Goal: Task Accomplishment & Management: Complete application form

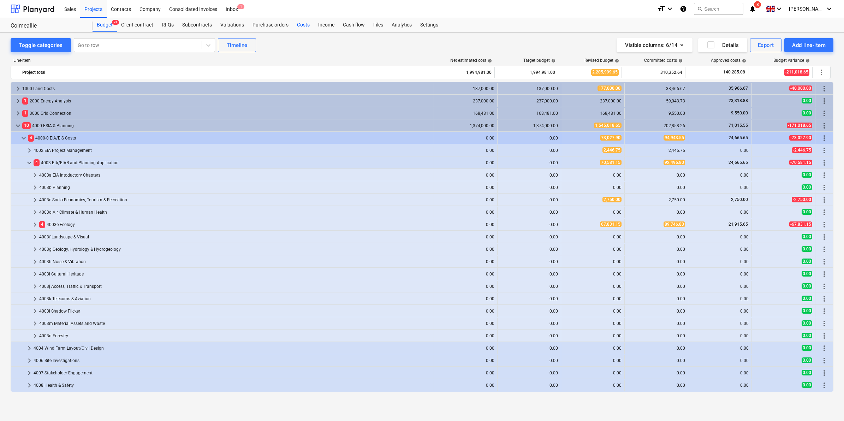
click at [300, 27] on div "Costs" at bounding box center [303, 25] width 21 height 14
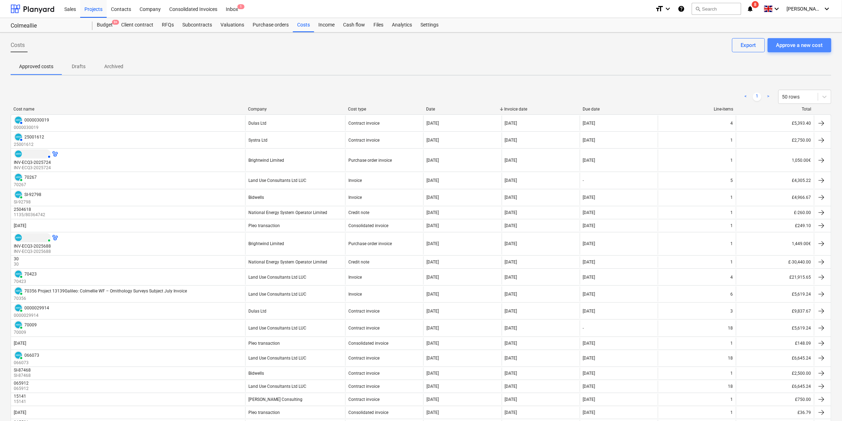
click at [800, 46] on div "Approve a new cost" at bounding box center [799, 45] width 47 height 9
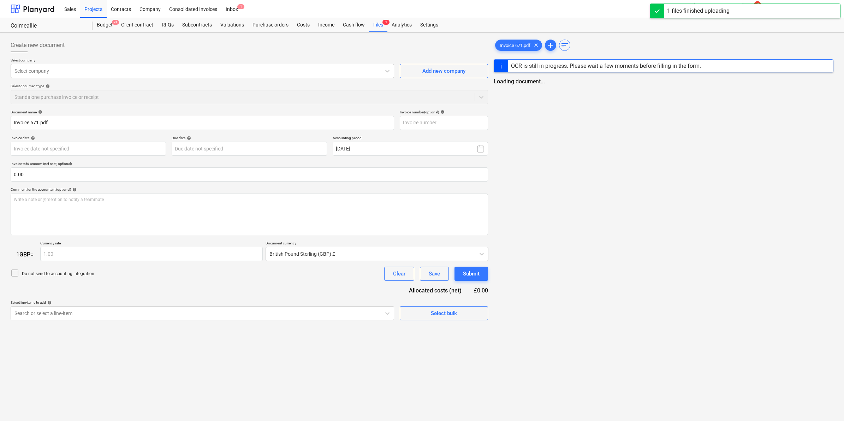
type input "Invoice 671.pdf"
click at [415, 69] on span "Add new company" at bounding box center [442, 70] width 71 height 9
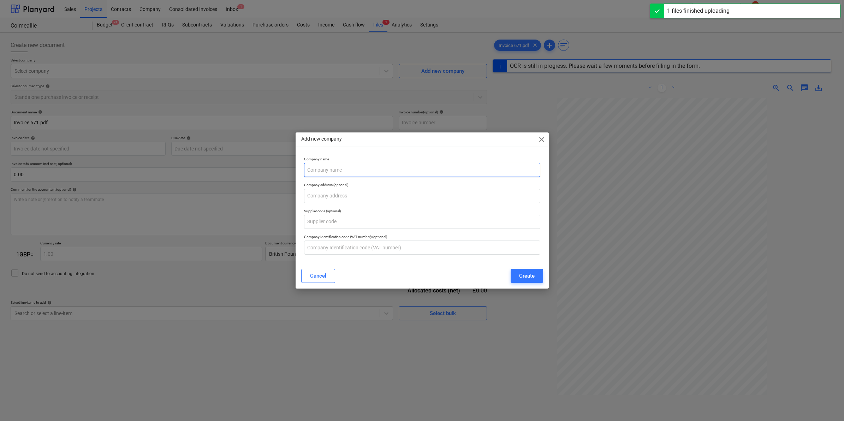
click at [389, 165] on input "text" at bounding box center [422, 170] width 236 height 14
type input "M"
type input "671"
type input "[DATE]"
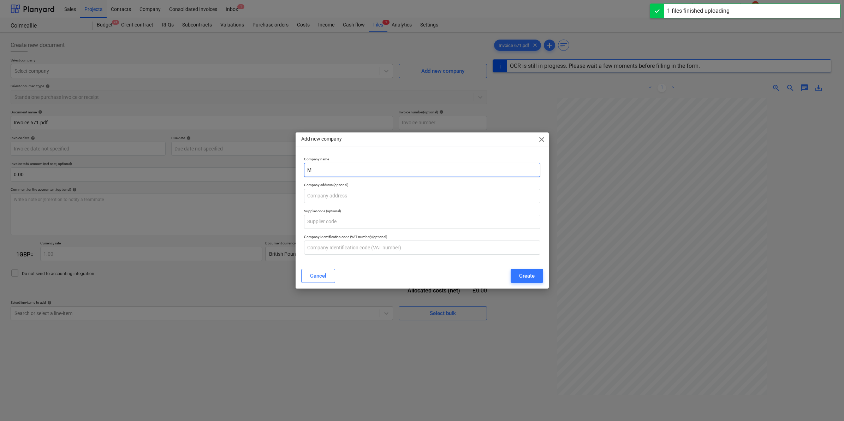
type input "[DATE]"
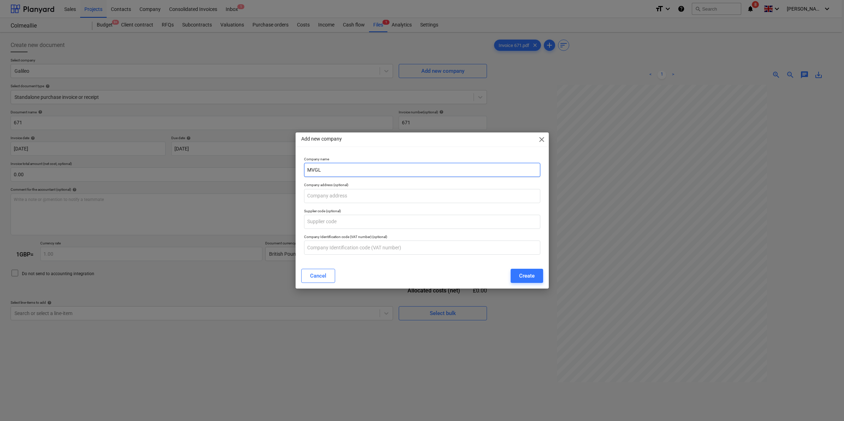
type input "MVGLA"
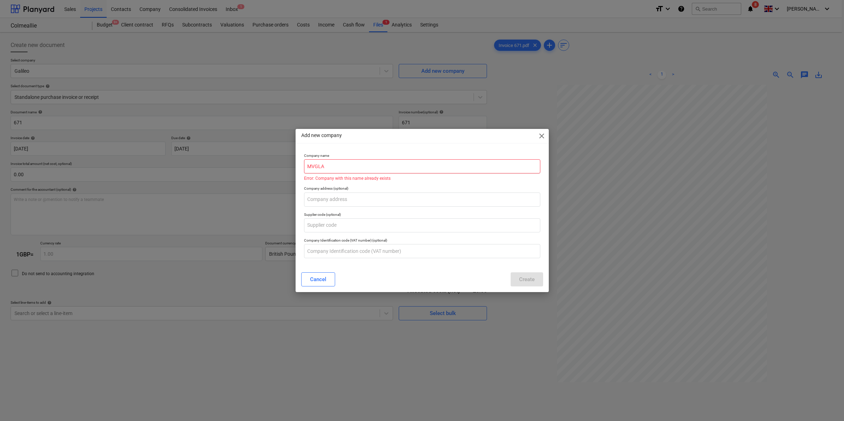
drag, startPoint x: 357, startPoint y: 168, endPoint x: 297, endPoint y: 158, distance: 60.8
click at [297, 158] on div "Company name MVGLA Error: Company with this name already exists Company address…" at bounding box center [422, 209] width 253 height 116
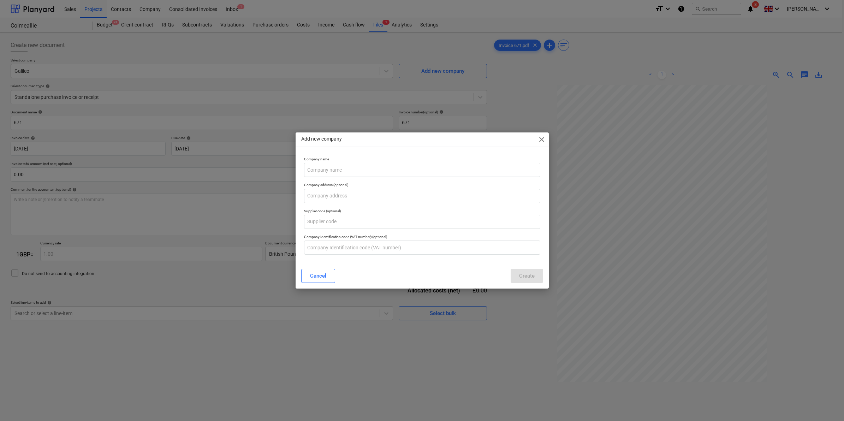
click at [541, 140] on span "close" at bounding box center [542, 139] width 8 height 8
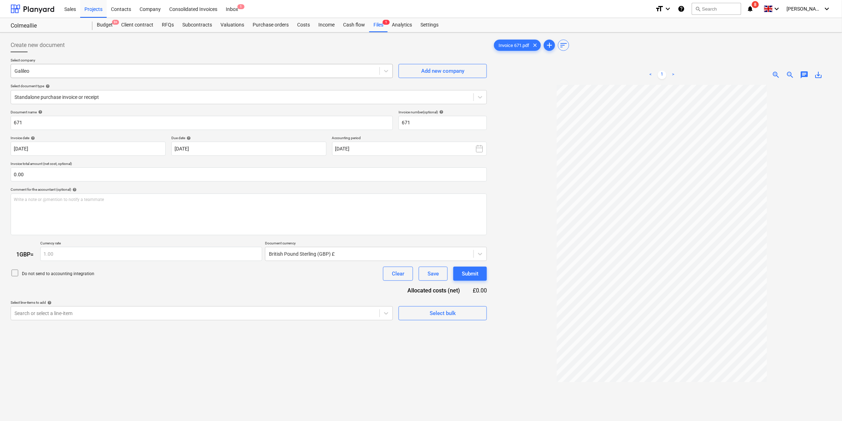
click at [178, 72] on div at bounding box center [194, 70] width 361 height 7
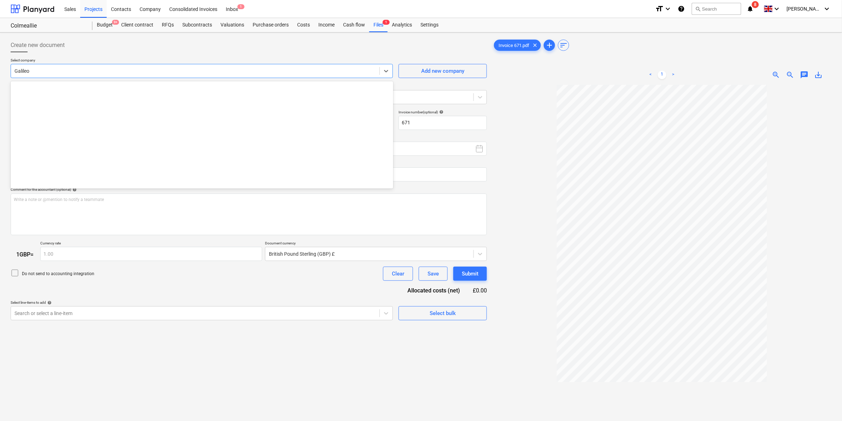
scroll to position [2090, 0]
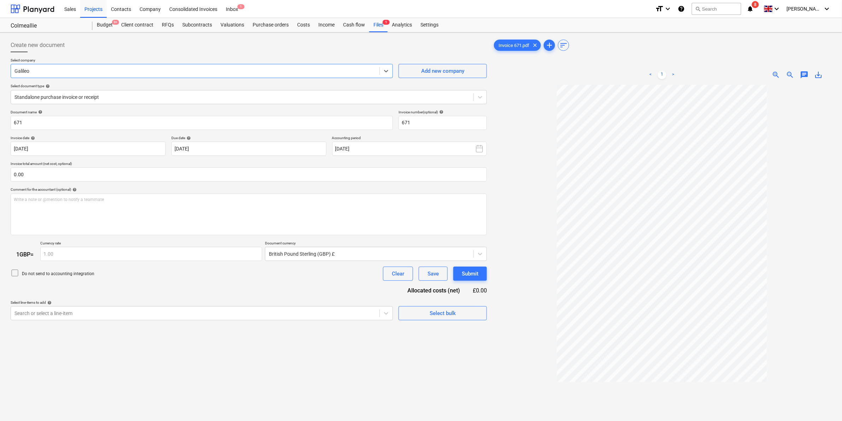
drag, startPoint x: 197, startPoint y: 67, endPoint x: 25, endPoint y: 68, distance: 172.4
click at [25, 68] on div at bounding box center [194, 70] width 361 height 7
click at [22, 68] on div at bounding box center [194, 70] width 361 height 7
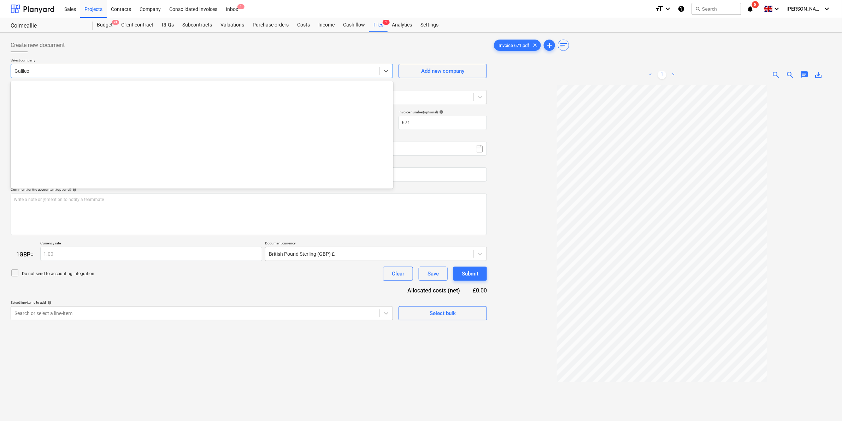
click at [22, 68] on div at bounding box center [194, 70] width 361 height 7
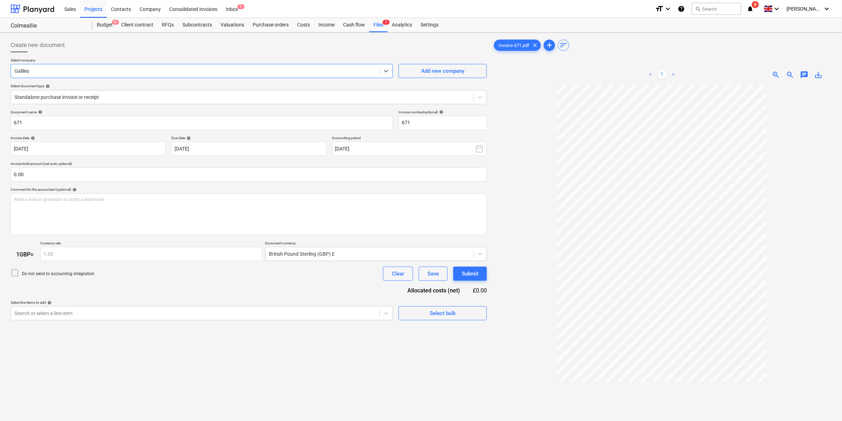
click at [22, 68] on div at bounding box center [194, 70] width 361 height 7
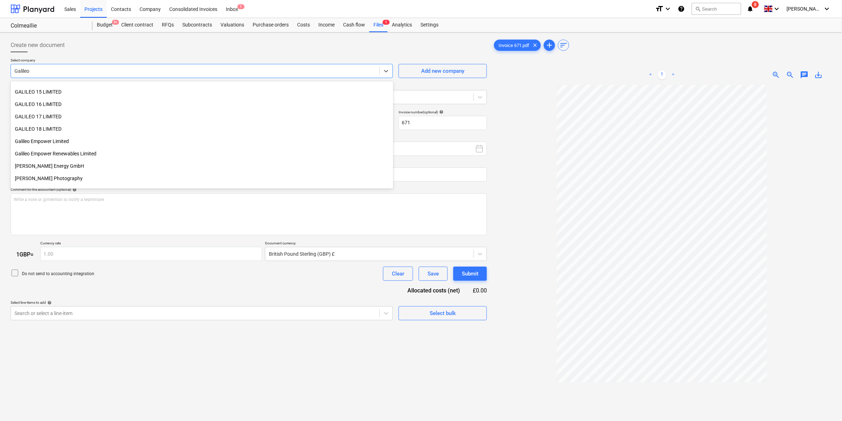
scroll to position [2311, 0]
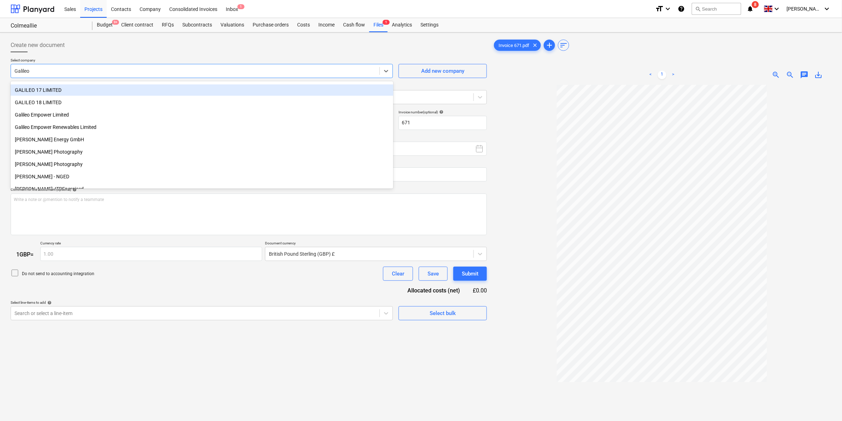
click at [98, 64] on div "Galileo" at bounding box center [202, 71] width 382 height 14
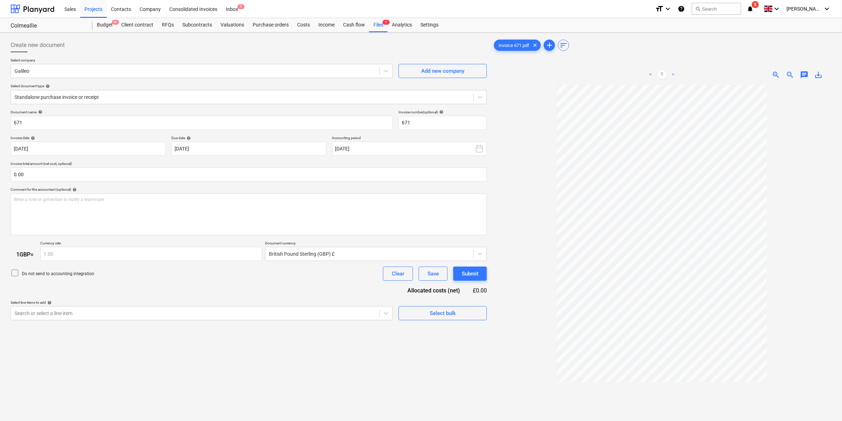
click at [128, 47] on div "Create new document" at bounding box center [249, 45] width 476 height 14
click at [424, 67] on div "Add new company" at bounding box center [442, 70] width 43 height 9
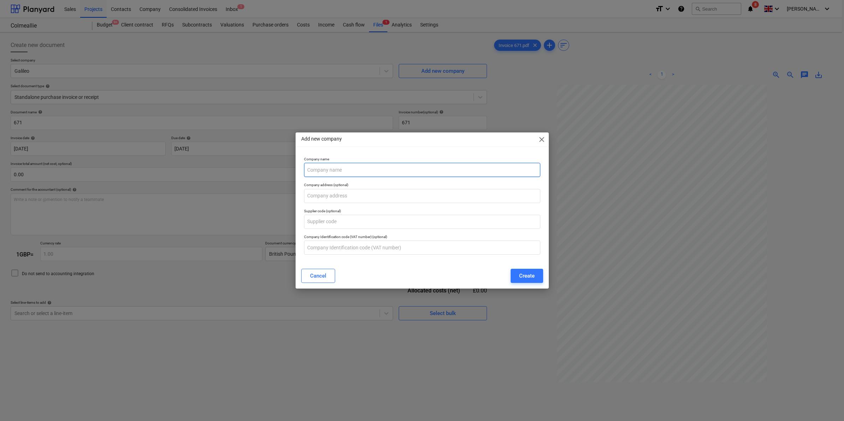
click at [335, 165] on input "text" at bounding box center [422, 170] width 236 height 14
click at [538, 135] on span "close" at bounding box center [542, 139] width 8 height 8
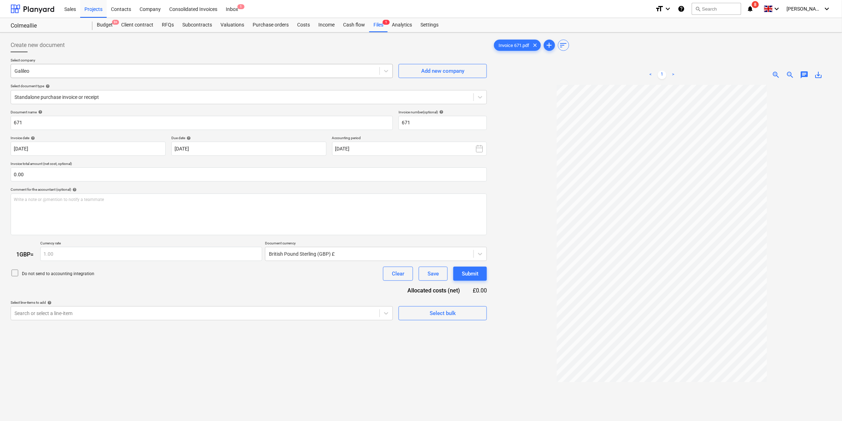
click at [370, 64] on div "Galileo" at bounding box center [202, 71] width 382 height 14
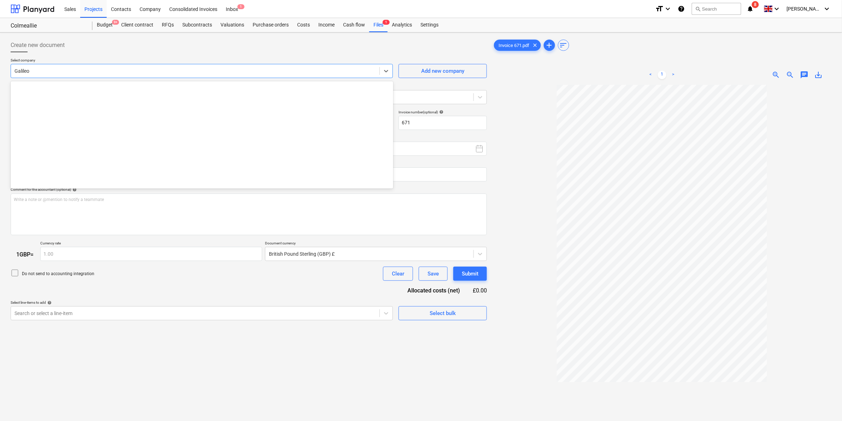
scroll to position [2090, 0]
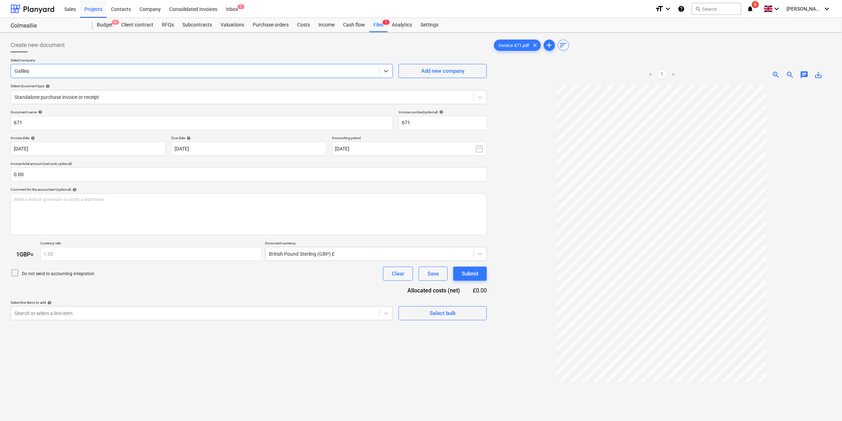
click at [363, 73] on div at bounding box center [194, 70] width 361 height 7
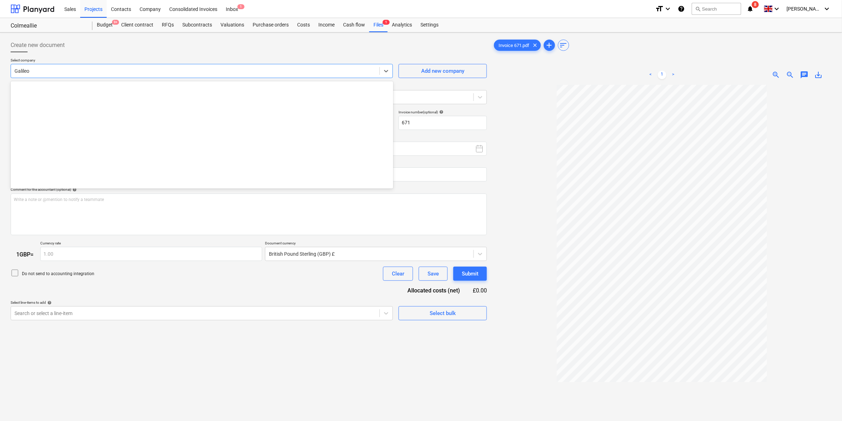
click at [355, 71] on div at bounding box center [194, 70] width 361 height 7
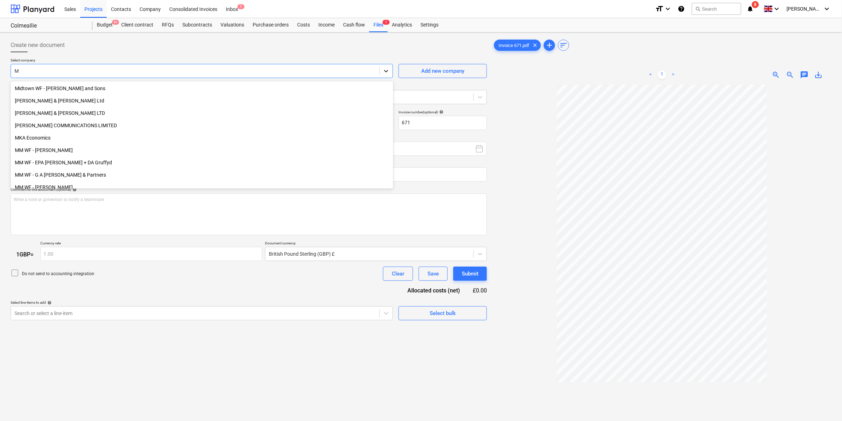
type input "MV"
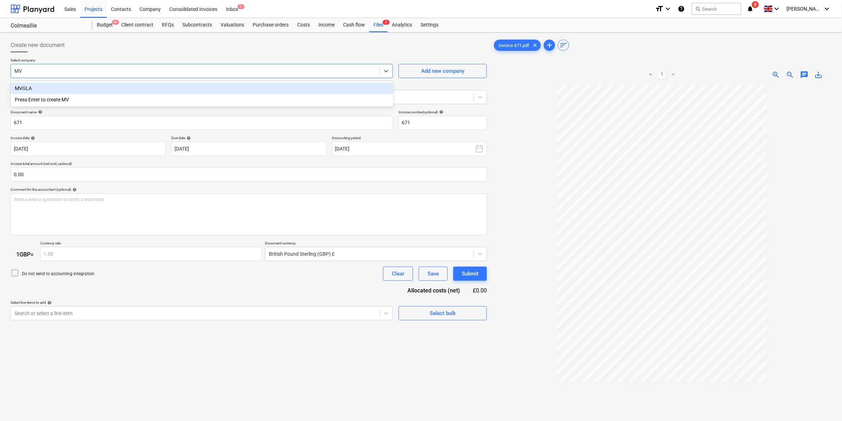
click at [29, 90] on div "MVGLA" at bounding box center [202, 88] width 383 height 11
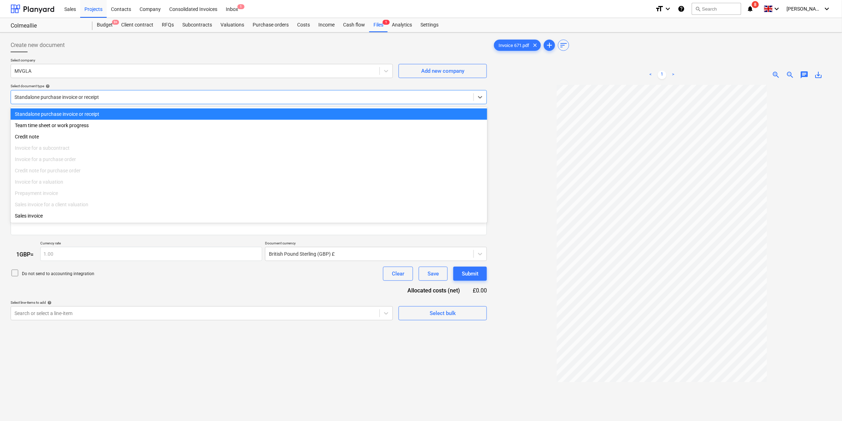
click at [71, 96] on div at bounding box center [241, 97] width 455 height 7
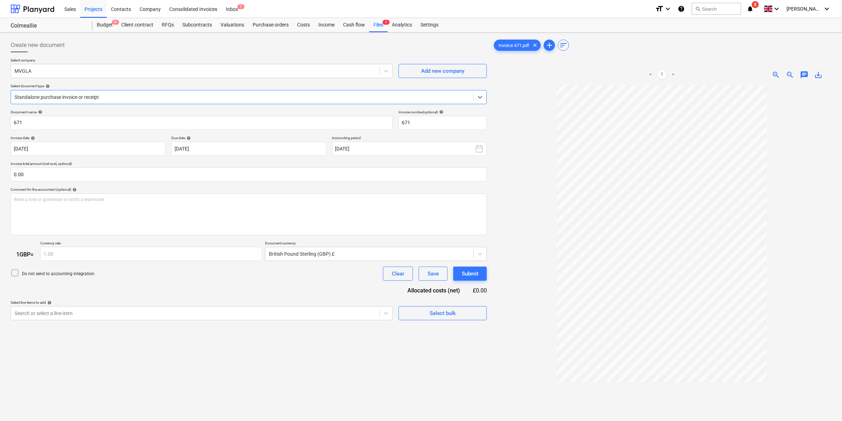
click at [71, 96] on div at bounding box center [241, 97] width 455 height 7
click at [90, 176] on input "text" at bounding box center [249, 174] width 476 height 14
type input "600.00"
click at [164, 159] on div "Document name help 671 Invoice number (optional) help 671 Invoice date help [DA…" at bounding box center [249, 224] width 476 height 229
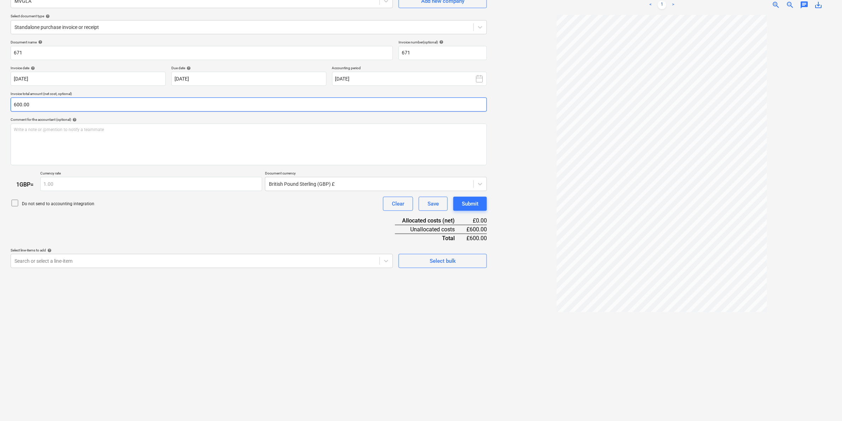
scroll to position [71, 0]
click at [382, 259] on div at bounding box center [386, 260] width 13 height 13
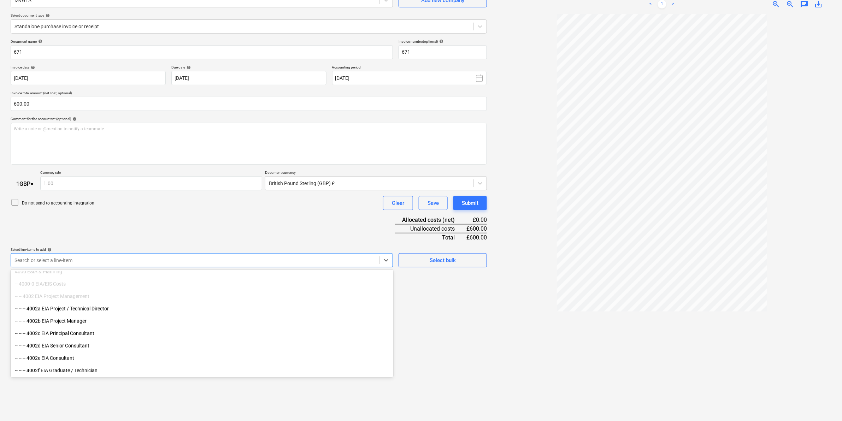
scroll to position [353, 0]
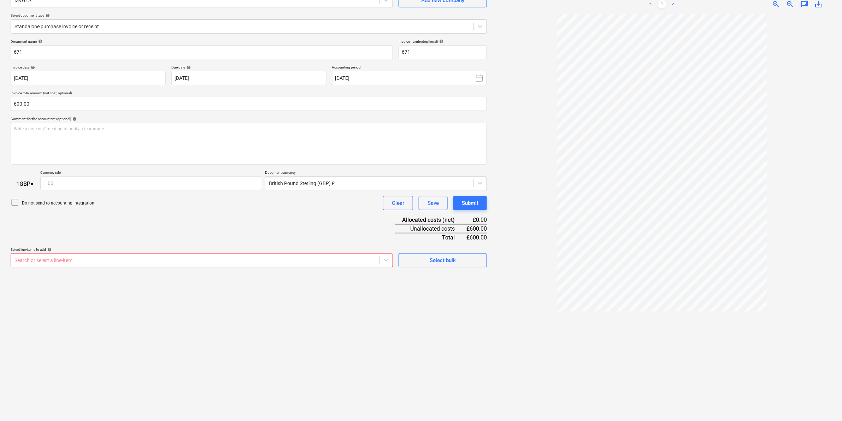
click at [443, 327] on div "Create new document Select company MVGLA Add new company Select document type h…" at bounding box center [249, 192] width 482 height 454
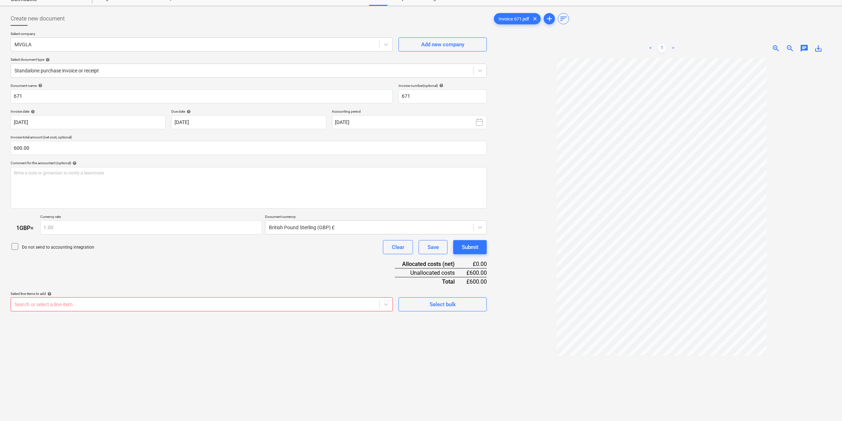
scroll to position [0, 0]
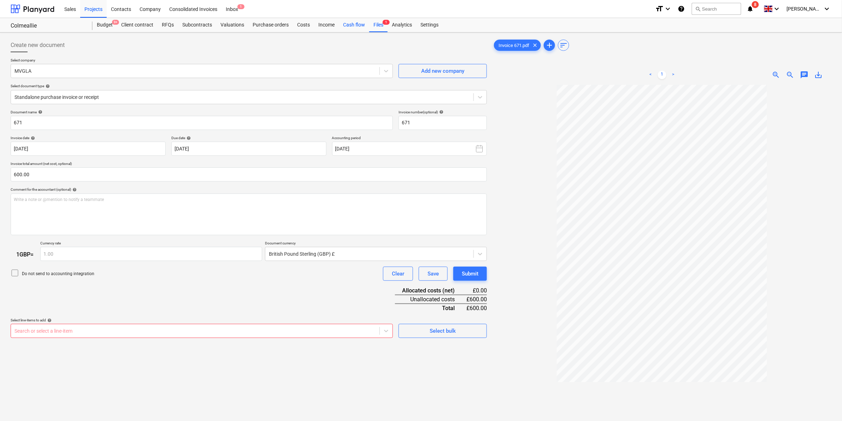
click at [352, 26] on div "Cash flow" at bounding box center [354, 25] width 30 height 14
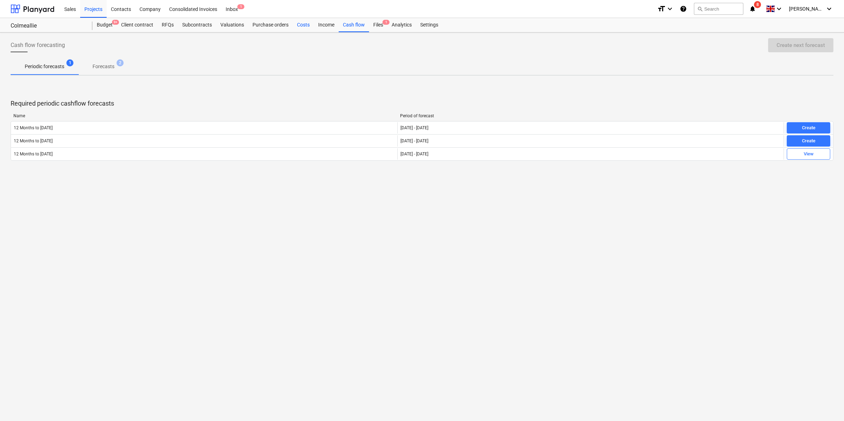
click at [305, 25] on div "Costs" at bounding box center [303, 25] width 21 height 14
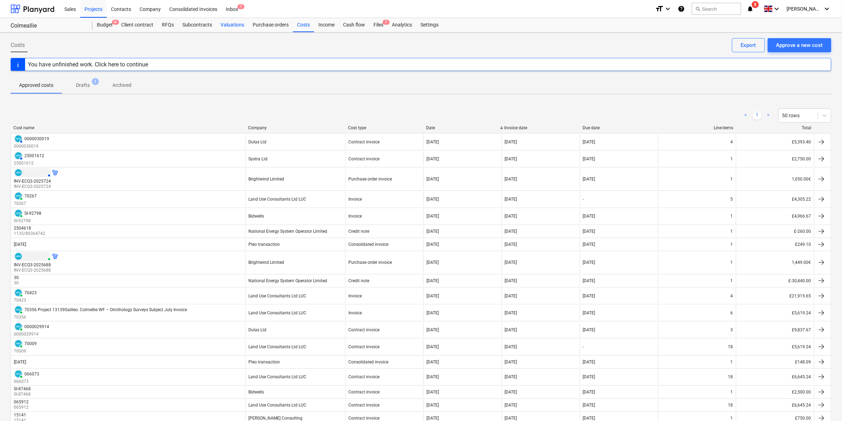
click at [238, 20] on div "Valuations" at bounding box center [232, 25] width 32 height 14
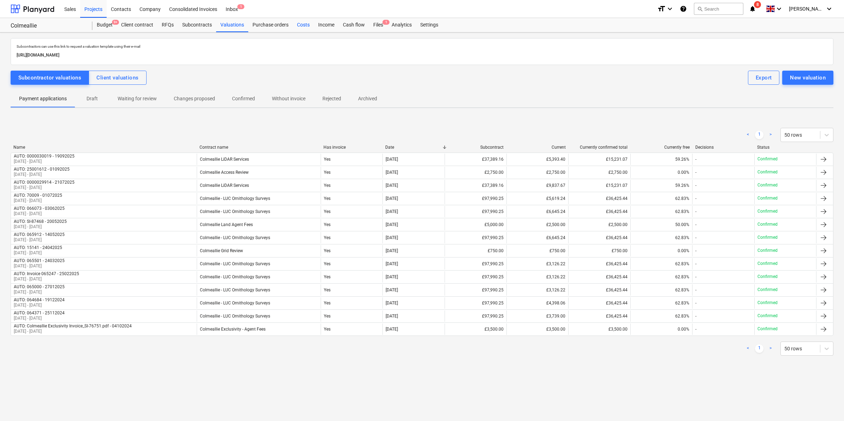
click at [301, 22] on div "Costs" at bounding box center [303, 25] width 21 height 14
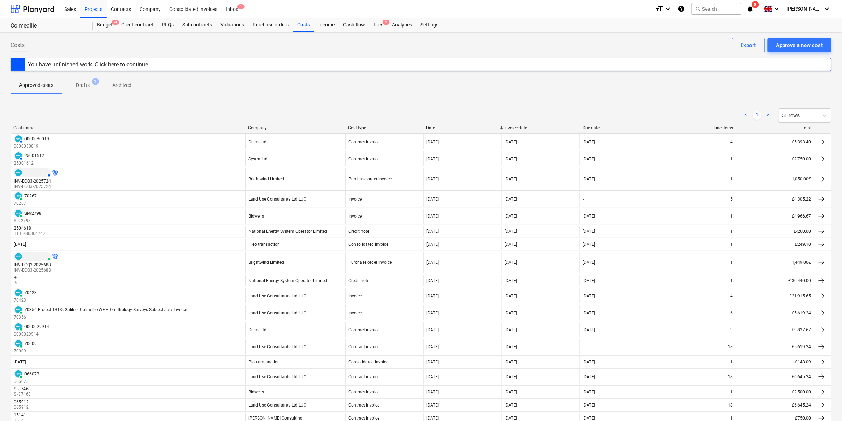
click at [93, 84] on span "1" at bounding box center [95, 81] width 7 height 7
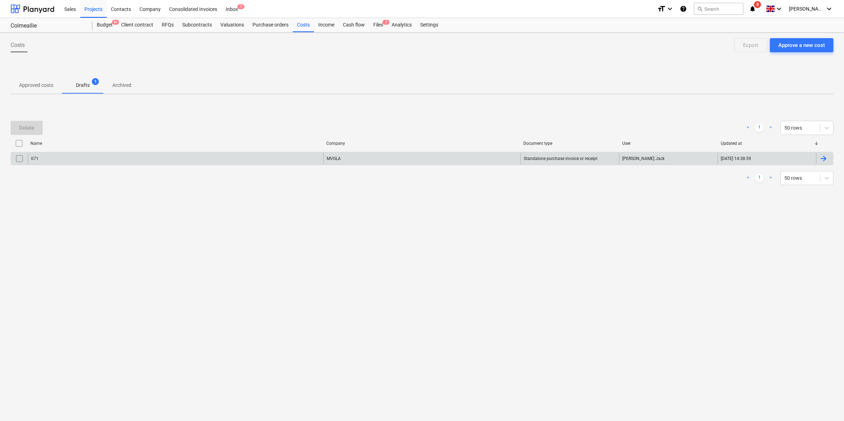
click at [351, 163] on div "MVGLA" at bounding box center [422, 158] width 197 height 11
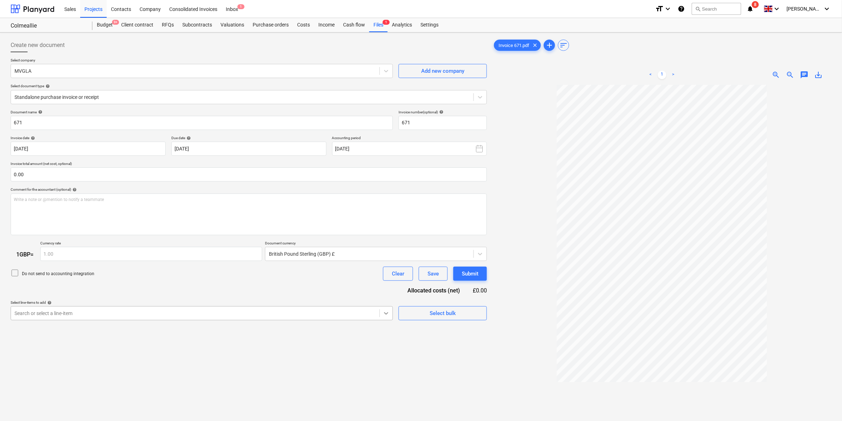
click at [386, 315] on body "Sales Projects Contacts Company Consolidated Invoices Inbox 1 format_size keybo…" at bounding box center [421, 210] width 842 height 421
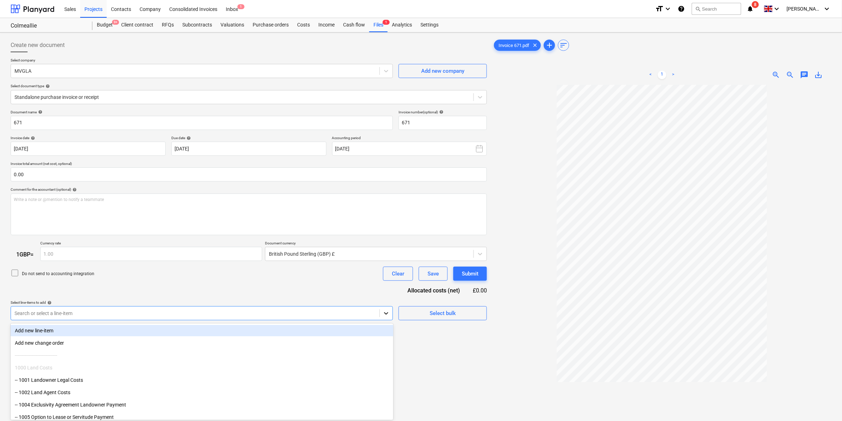
scroll to position [13, 0]
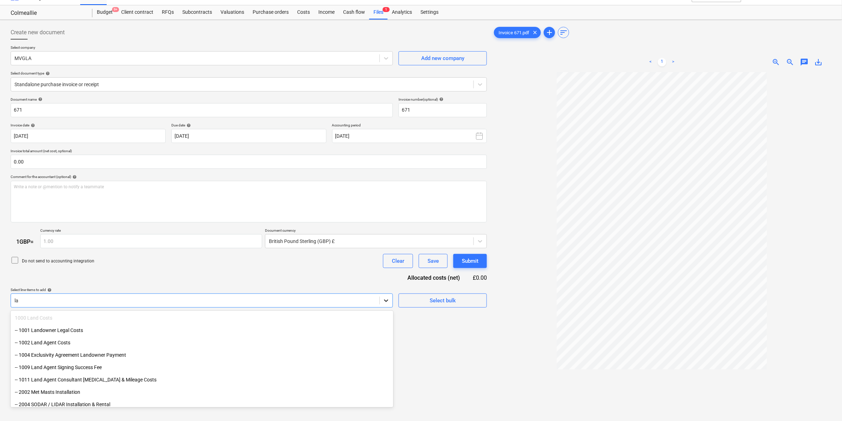
type input "l"
type input "LV"
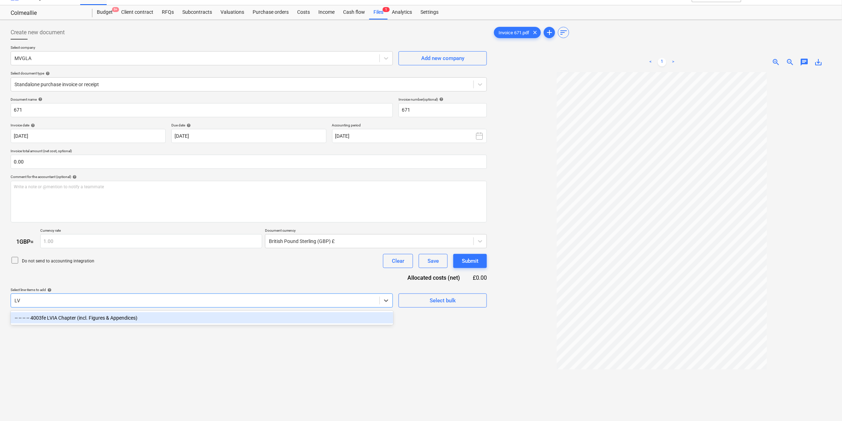
click at [129, 316] on div "-- -- -- -- 4003fe LVIA Chapter (incl. Figures & Appendices)" at bounding box center [202, 317] width 383 height 11
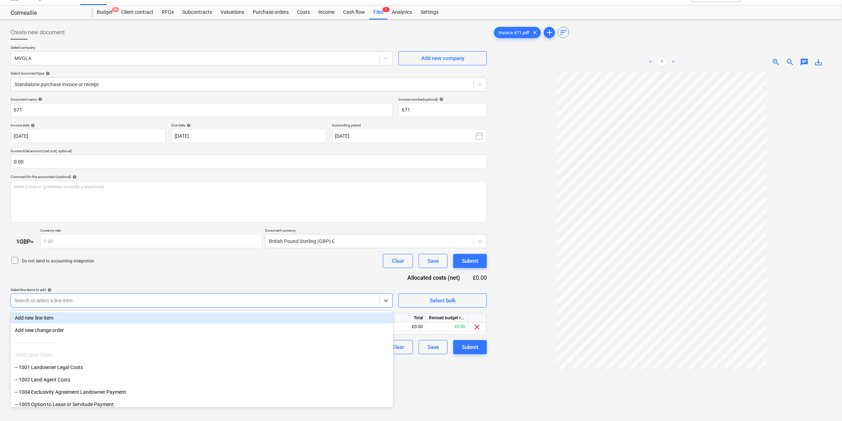
click at [130, 297] on div at bounding box center [194, 300] width 361 height 7
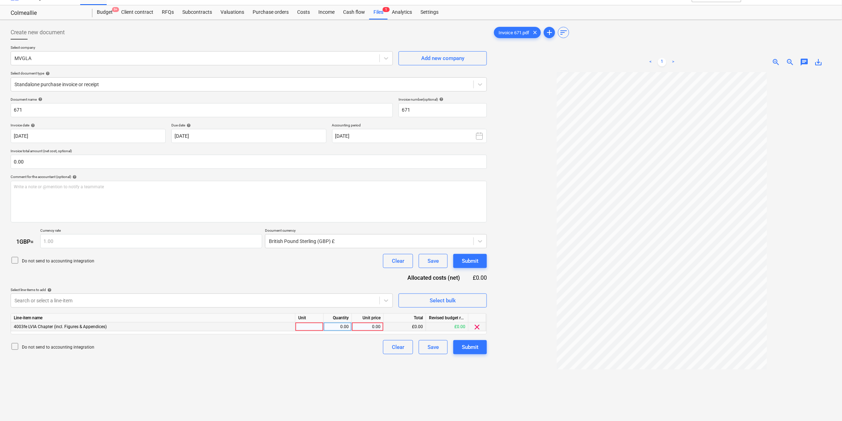
click at [478, 327] on span "clear" at bounding box center [477, 327] width 8 height 8
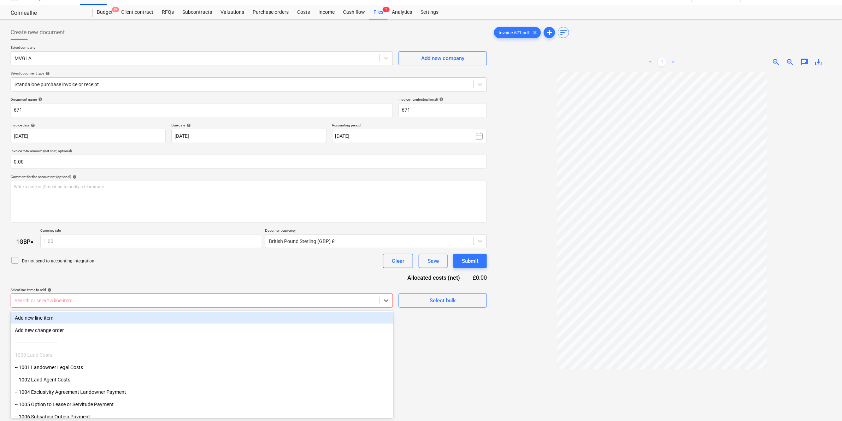
click at [140, 302] on div at bounding box center [194, 300] width 361 height 7
type input "fea"
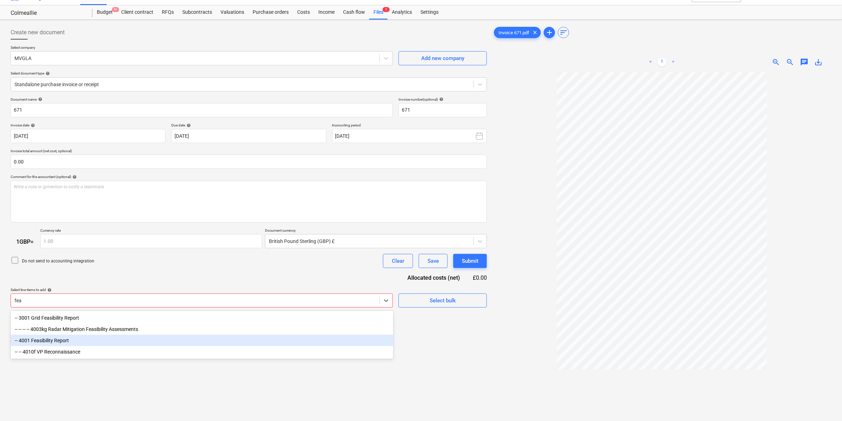
click at [61, 338] on div "-- 4001 Feasibility Report" at bounding box center [202, 340] width 383 height 11
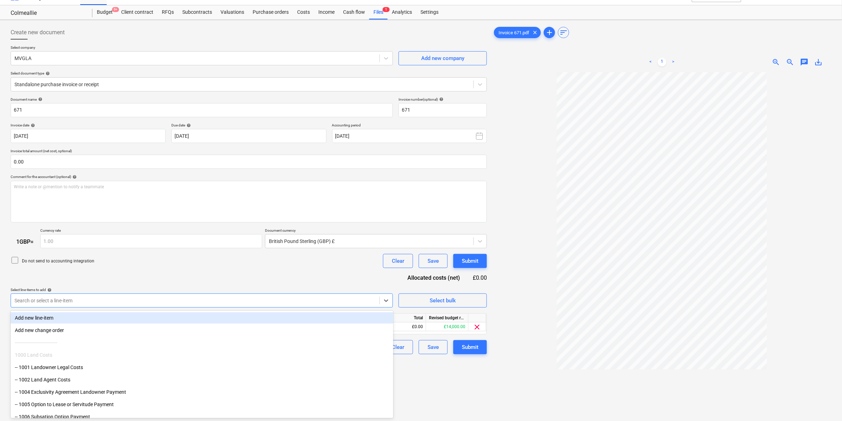
click at [212, 257] on div "Do not send to accounting integration Clear Save Submit" at bounding box center [249, 261] width 476 height 14
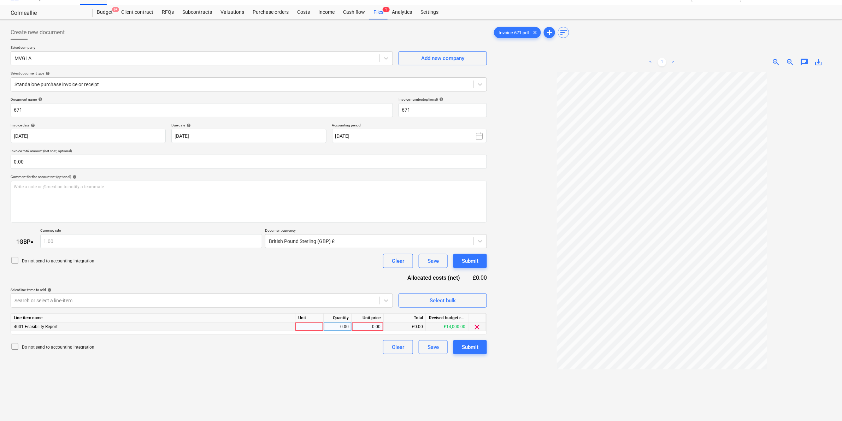
click at [39, 325] on span "4001 Feasibility Report" at bounding box center [36, 326] width 44 height 5
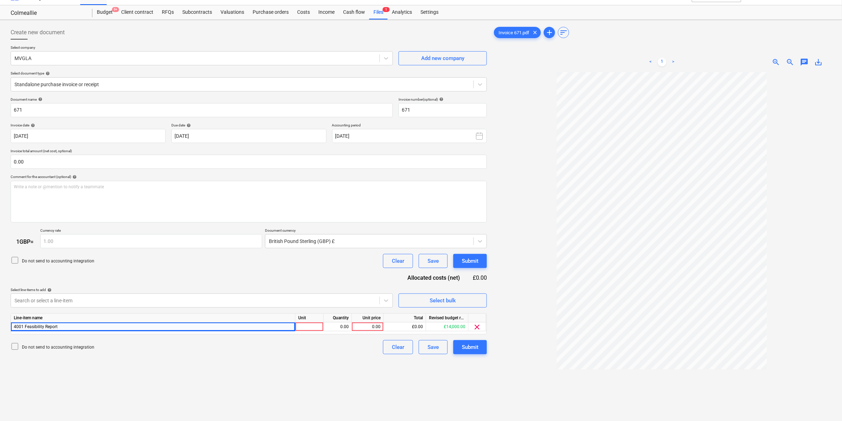
click at [267, 378] on div "Create new document Select company MVGLA Add new company Select document type h…" at bounding box center [249, 250] width 482 height 454
click at [343, 328] on div "0.00" at bounding box center [337, 327] width 22 height 9
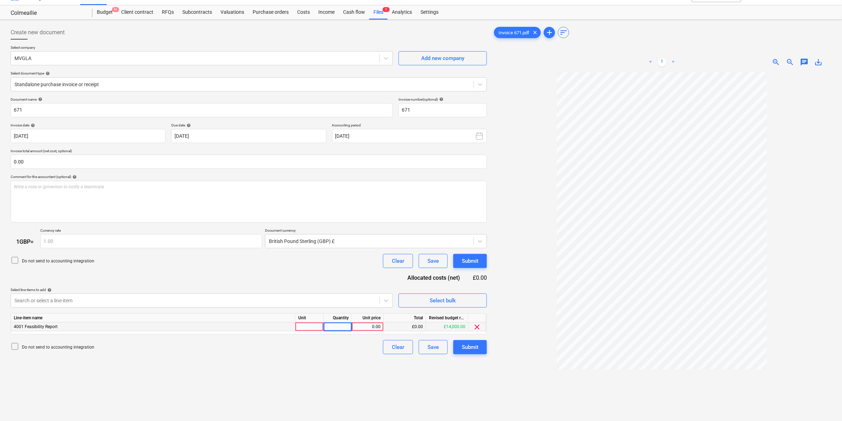
type input "1"
click at [364, 324] on div "0.00" at bounding box center [368, 327] width 26 height 9
type input "600"
click at [333, 374] on div "Create new document Select company MVGLA Add new company Select document type h…" at bounding box center [249, 250] width 482 height 454
click at [338, 356] on div "Create new document Select company MVGLA Add new company Select document type h…" at bounding box center [249, 250] width 482 height 454
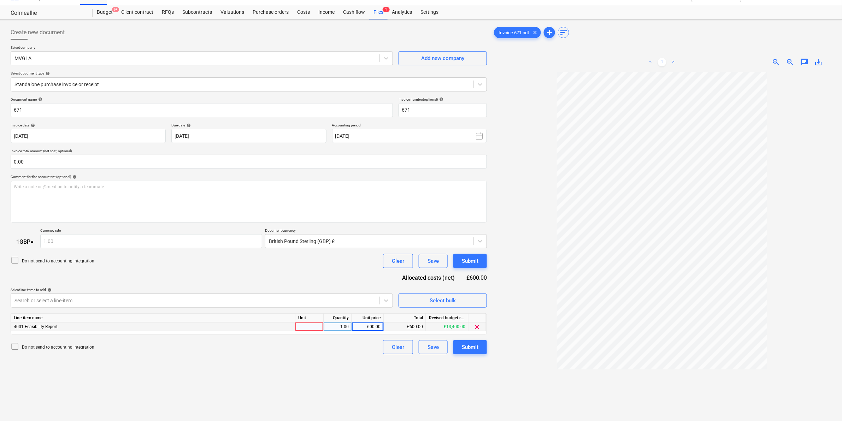
click at [311, 326] on div at bounding box center [309, 327] width 28 height 9
type input "£"
click at [332, 362] on div "Create new document Select company MVGLA Add new company Select document type h…" at bounding box center [249, 250] width 482 height 454
drag, startPoint x: 299, startPoint y: 329, endPoint x: 307, endPoint y: 329, distance: 8.1
click at [307, 329] on div "£" at bounding box center [309, 327] width 28 height 9
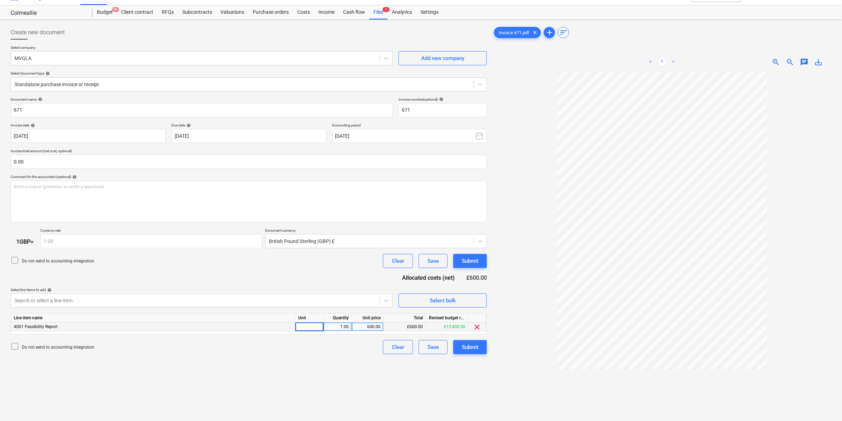
drag, startPoint x: 318, startPoint y: 353, endPoint x: 336, endPoint y: 352, distance: 17.7
click at [318, 353] on div "Do not send to accounting integration Clear Save Submit" at bounding box center [249, 347] width 476 height 14
click at [396, 377] on div "Create new document Select company MVGLA Add new company Select document type h…" at bounding box center [249, 250] width 482 height 454
click at [421, 343] on button "Save" at bounding box center [433, 347] width 29 height 14
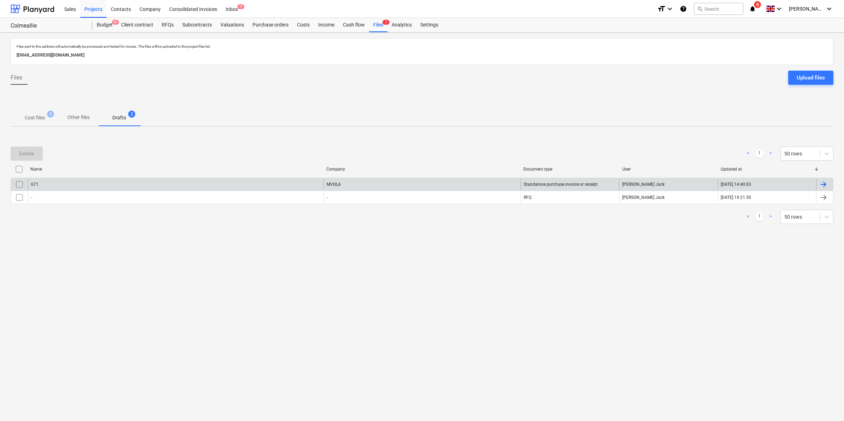
click at [307, 181] on div "671" at bounding box center [176, 184] width 296 height 11
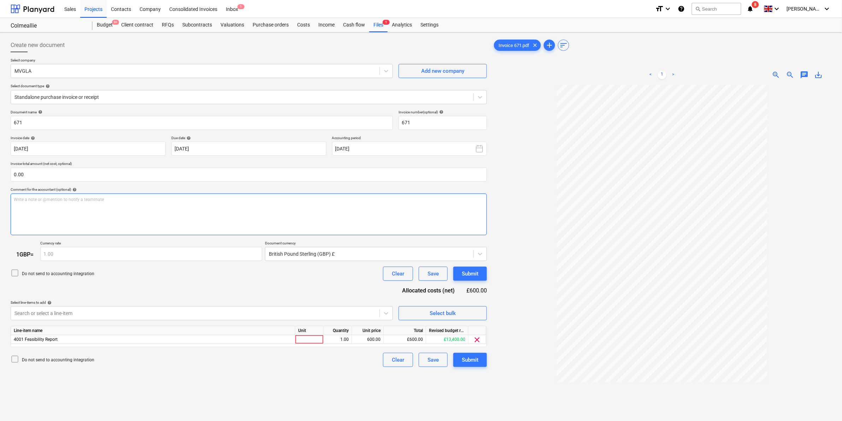
click at [112, 208] on div "Write a note or @mention to notify a teammate [PERSON_NAME]" at bounding box center [249, 215] width 476 height 42
click at [458, 359] on button "Submit" at bounding box center [470, 360] width 34 height 14
click at [297, 337] on div at bounding box center [309, 339] width 28 height 9
type input "£"
click at [355, 385] on div "Create new document Select company MVGLA Add new company Select document type h…" at bounding box center [249, 262] width 482 height 454
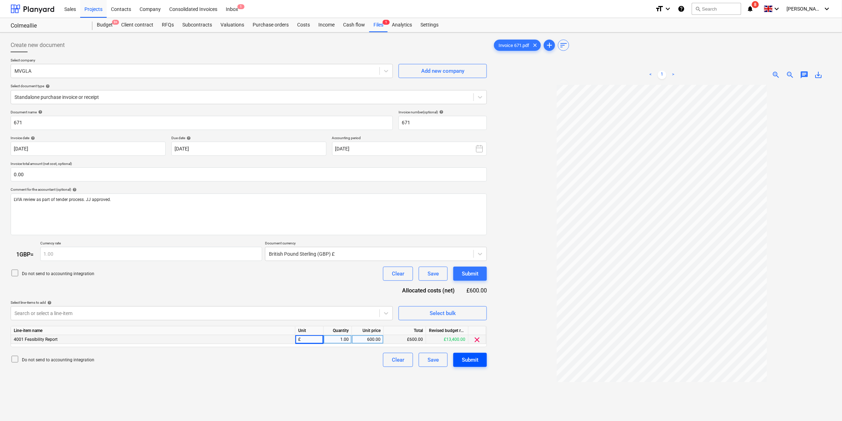
click at [482, 353] on button "Submit" at bounding box center [470, 360] width 34 height 14
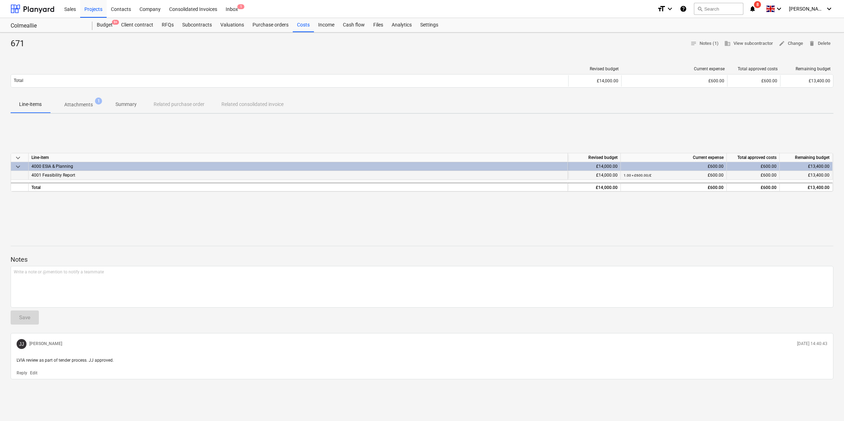
click at [529, 174] on div "4001 Feasibility Report" at bounding box center [298, 175] width 539 height 9
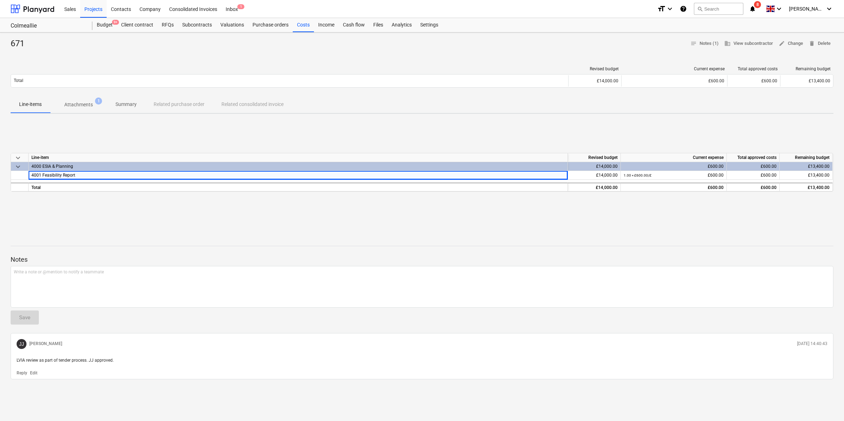
click at [542, 165] on div "4000 ESIA & Planning" at bounding box center [297, 166] width 533 height 8
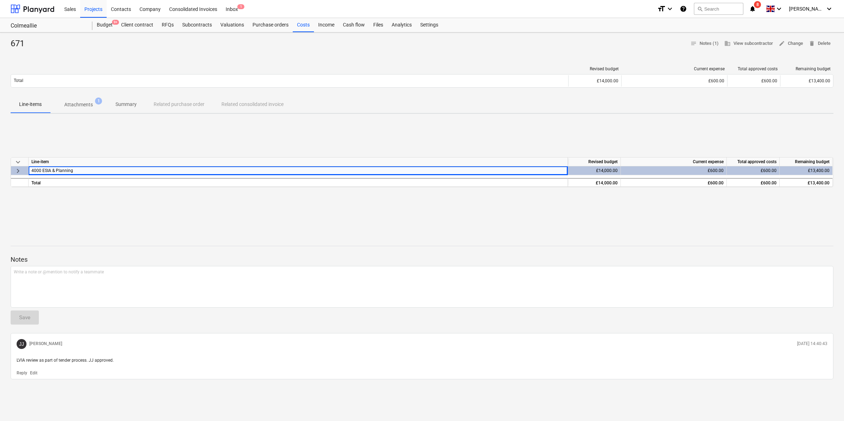
click at [444, 220] on div "keyboard_arrow_down Line-item Revised budget Current expense Total approved cos…" at bounding box center [422, 172] width 823 height 106
click at [269, 135] on div "keyboard_arrow_down Line-item Revised budget Current expense Total approved cos…" at bounding box center [422, 172] width 823 height 106
click at [284, 221] on div "keyboard_arrow_down Line-item Revised budget Current expense Total approved cos…" at bounding box center [422, 172] width 823 height 106
click at [313, 196] on div "keyboard_arrow_down Line-item Revised budget Current expense Total approved cos…" at bounding box center [422, 172] width 823 height 106
click at [313, 147] on div "keyboard_arrow_down Line-item Revised budget Current expense Total approved cos…" at bounding box center [422, 172] width 823 height 106
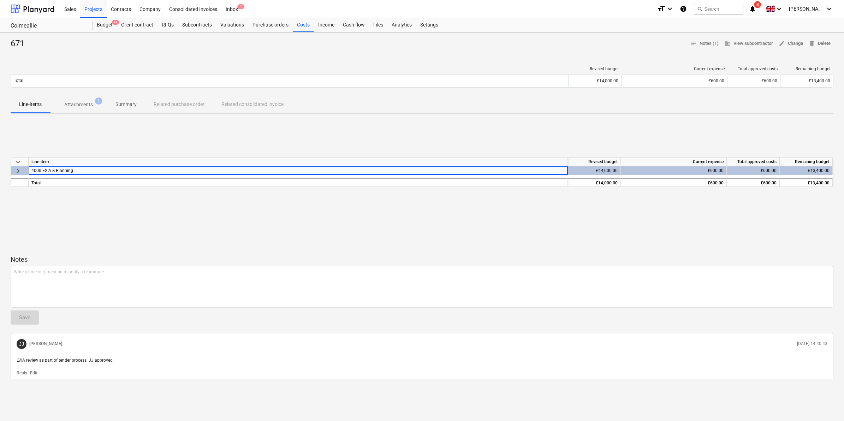
click at [19, 168] on span "keyboard_arrow_right" at bounding box center [18, 171] width 8 height 8
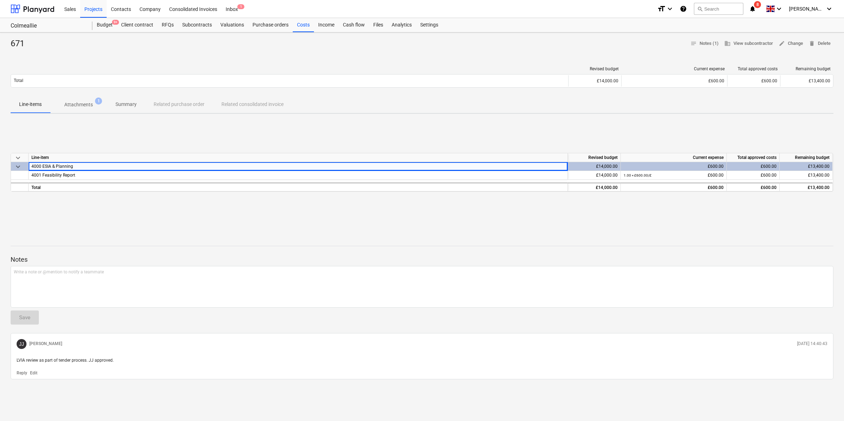
click at [355, 232] on div at bounding box center [422, 234] width 823 height 6
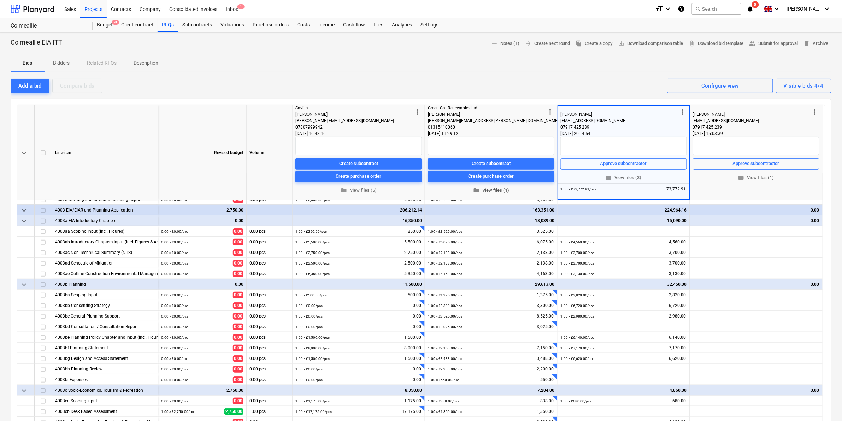
scroll to position [132, 0]
